Goal: Browse casually

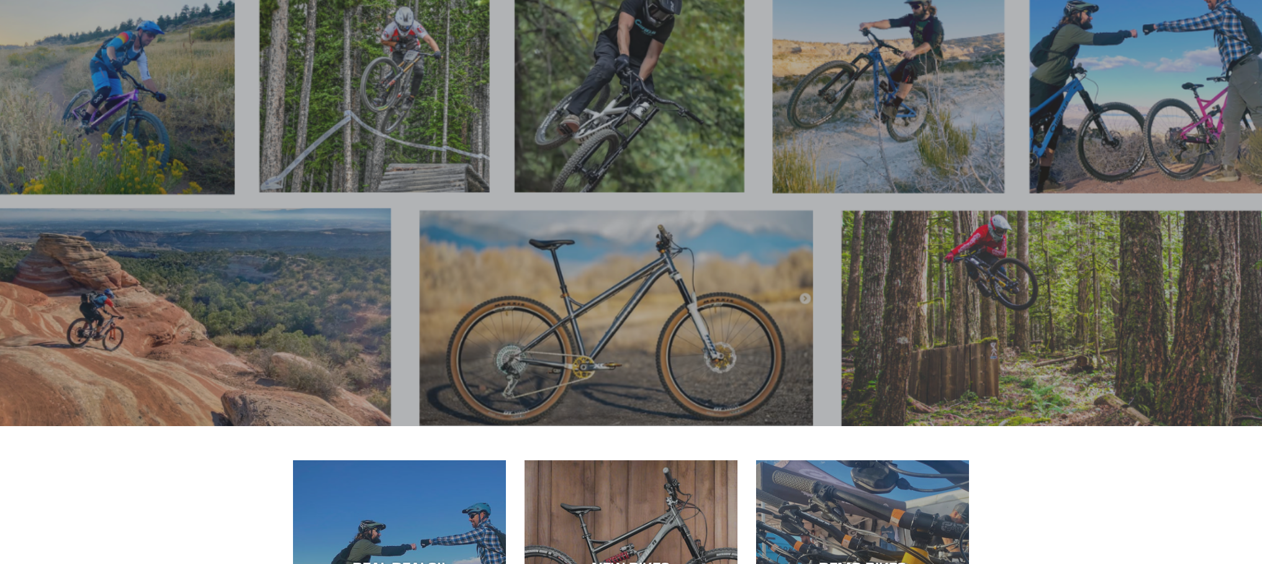
scroll to position [175, 0]
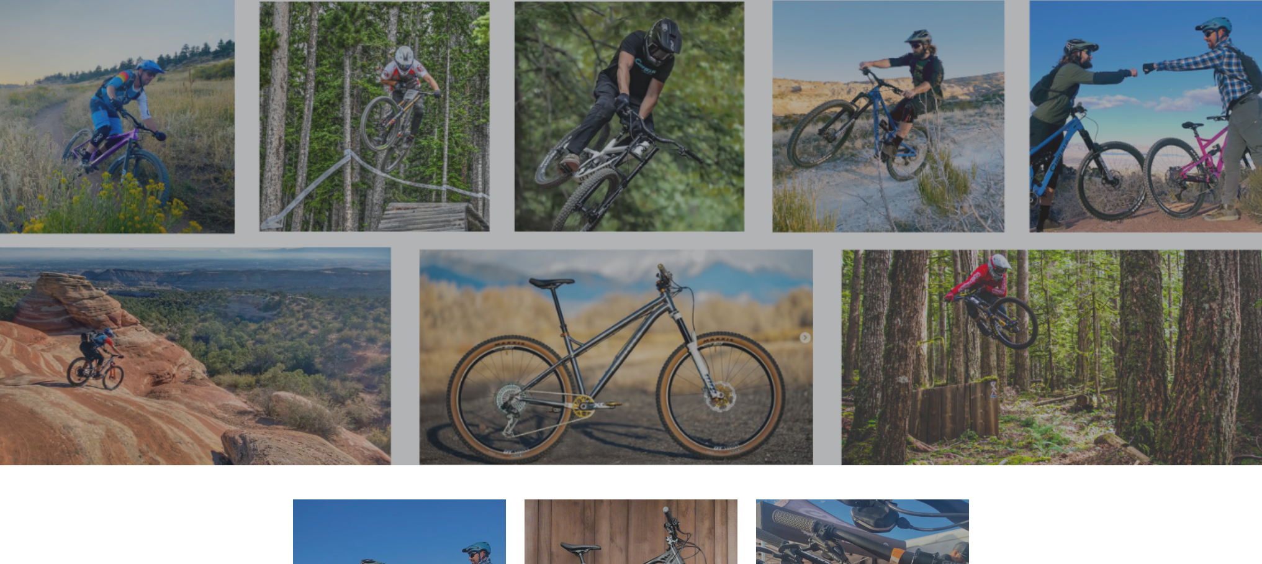
scroll to position [96, 0]
